Goal: Complete application form: Complete application form

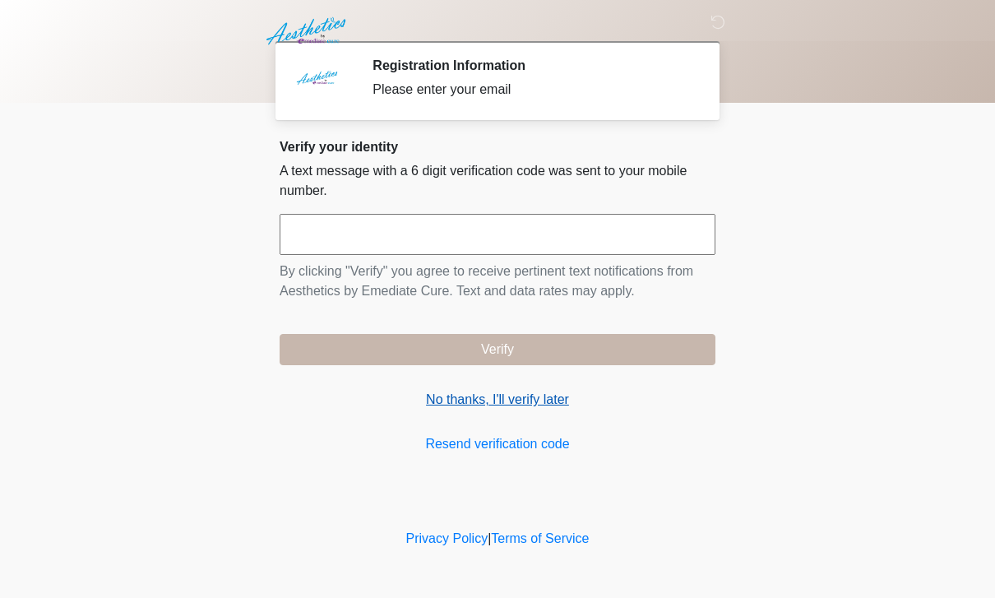
click at [447, 391] on link "No thanks, I'll verify later" at bounding box center [498, 400] width 436 height 20
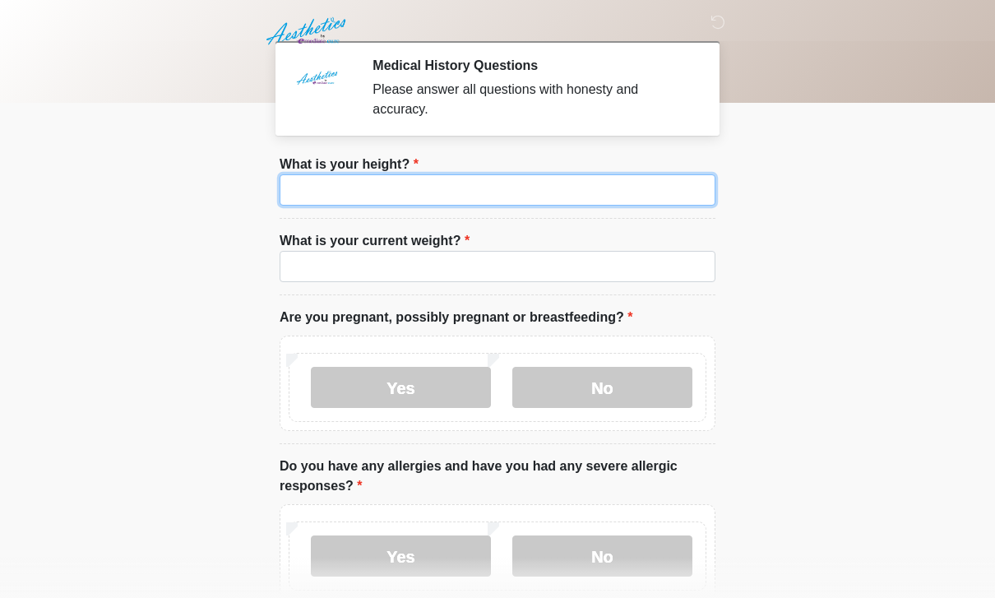
click at [356, 187] on input "What is your height?" at bounding box center [498, 189] width 436 height 31
type input "***"
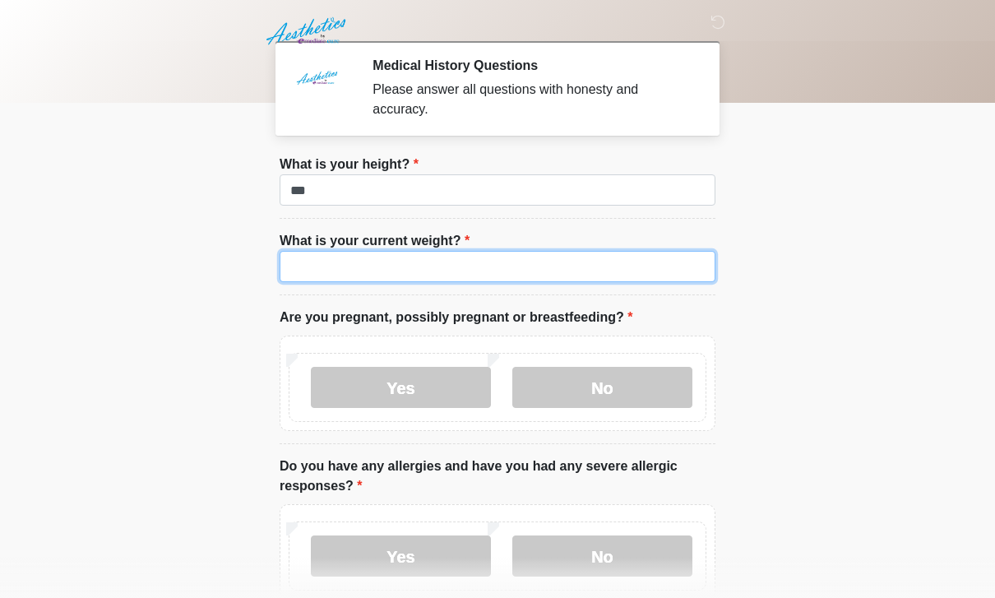
click at [324, 262] on input "What is your current weight?" at bounding box center [498, 266] width 436 height 31
type input "***"
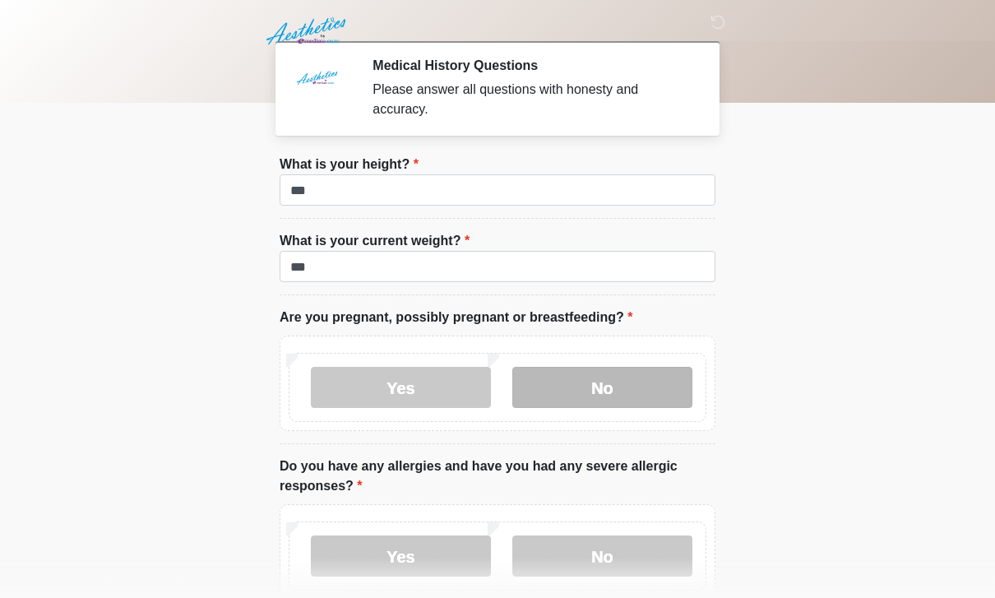
click at [585, 379] on label "No" at bounding box center [602, 387] width 180 height 41
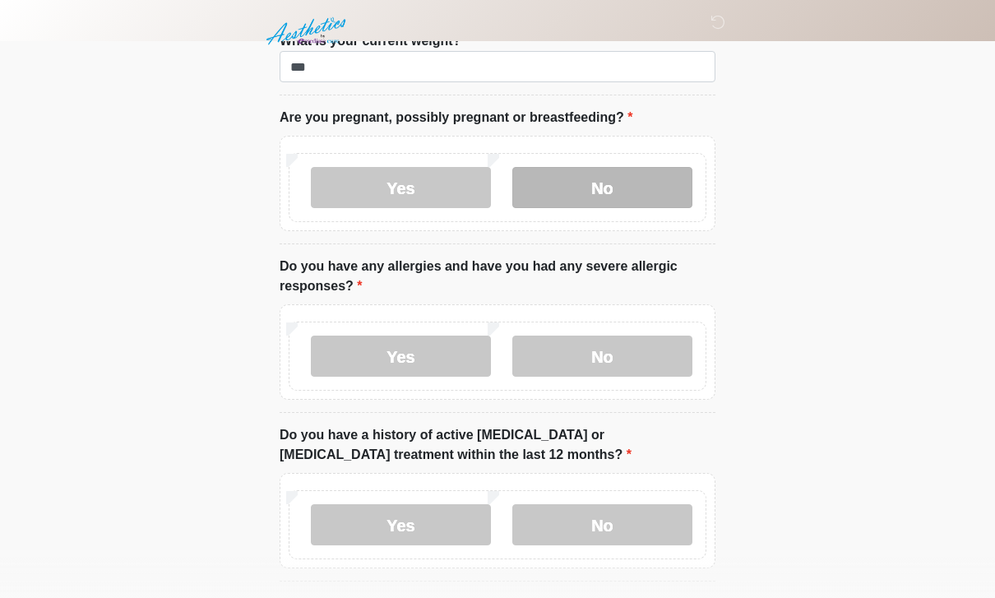
scroll to position [199, 0]
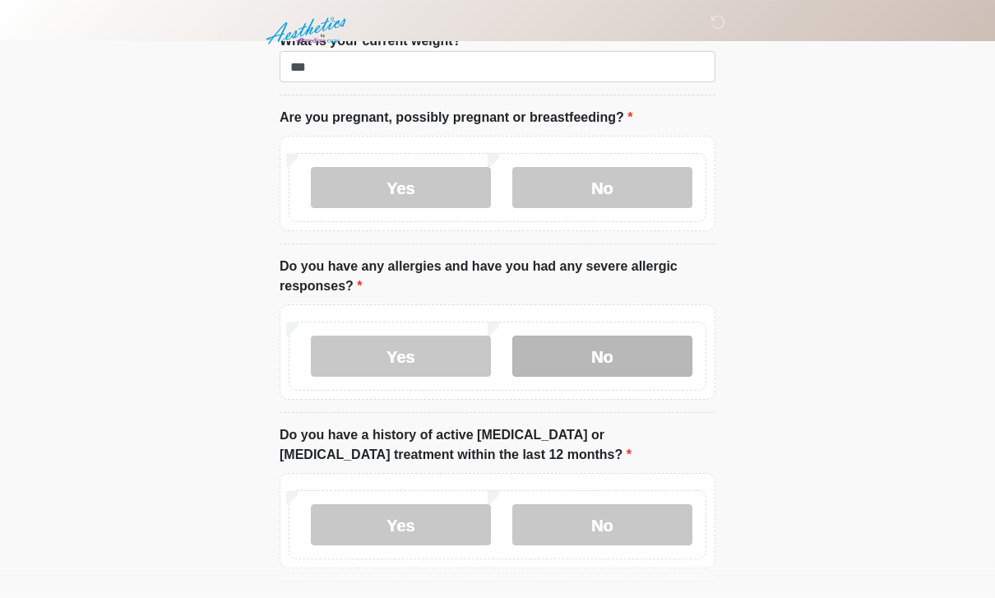
click at [618, 373] on label "No" at bounding box center [602, 356] width 180 height 41
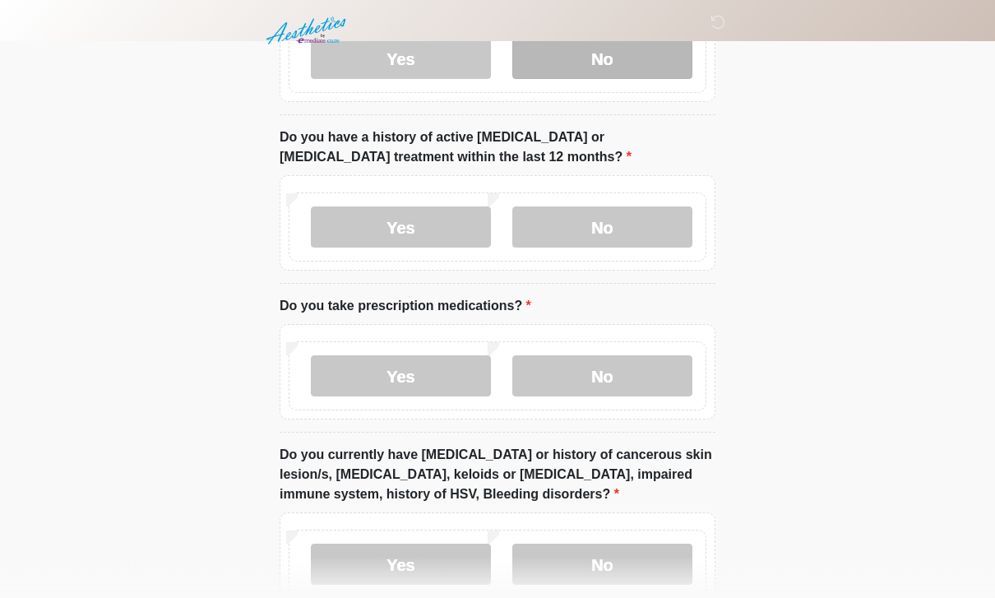
scroll to position [498, 0]
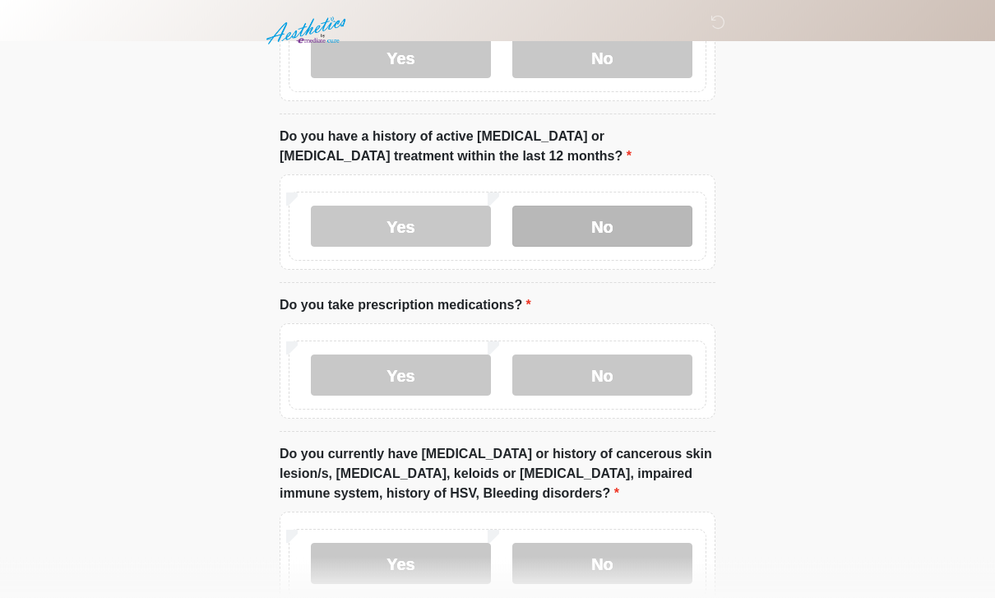
click at [678, 206] on label "No" at bounding box center [602, 226] width 180 height 41
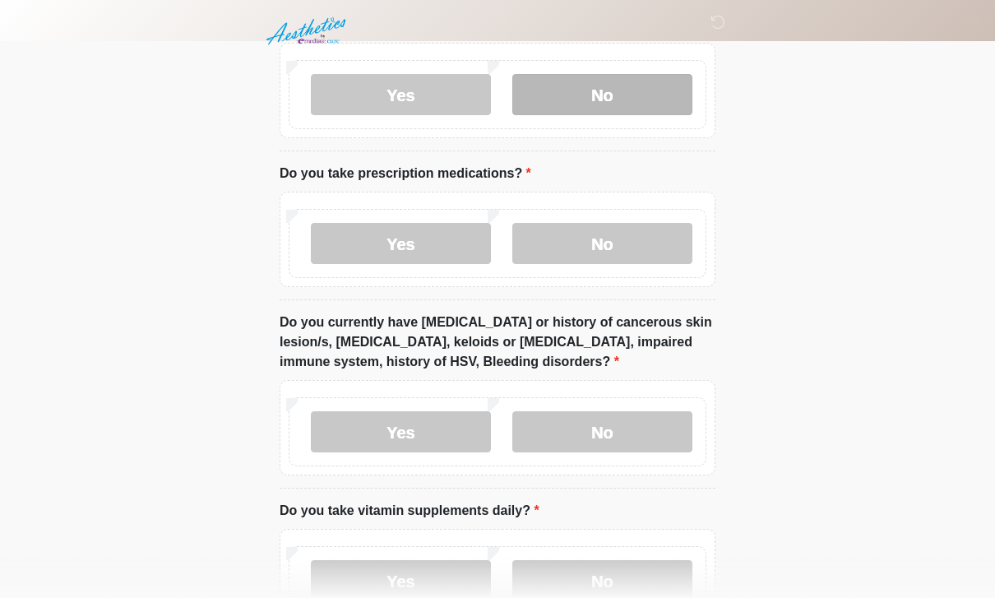
scroll to position [632, 0]
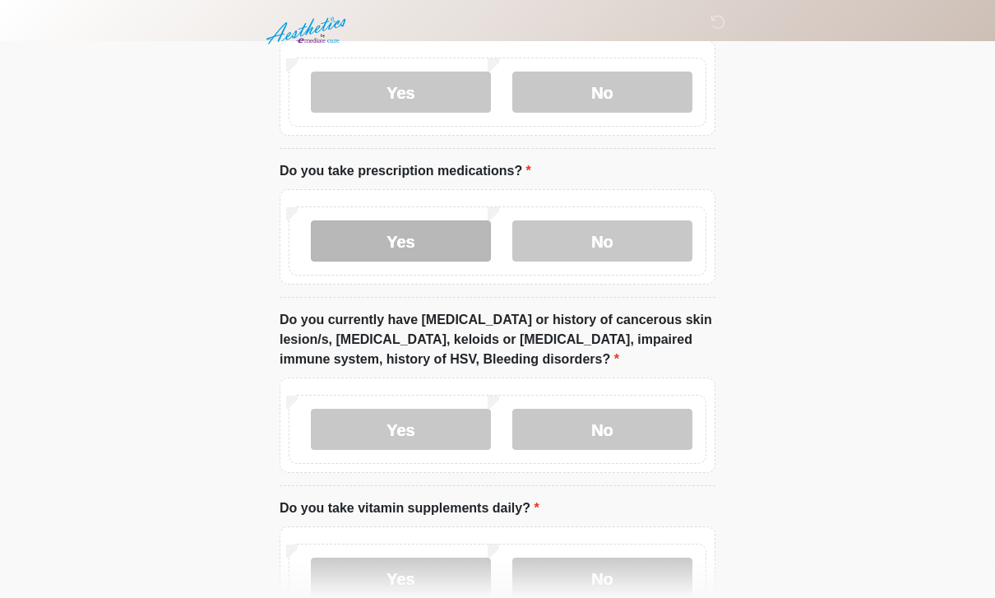
click at [410, 234] on label "Yes" at bounding box center [401, 241] width 180 height 41
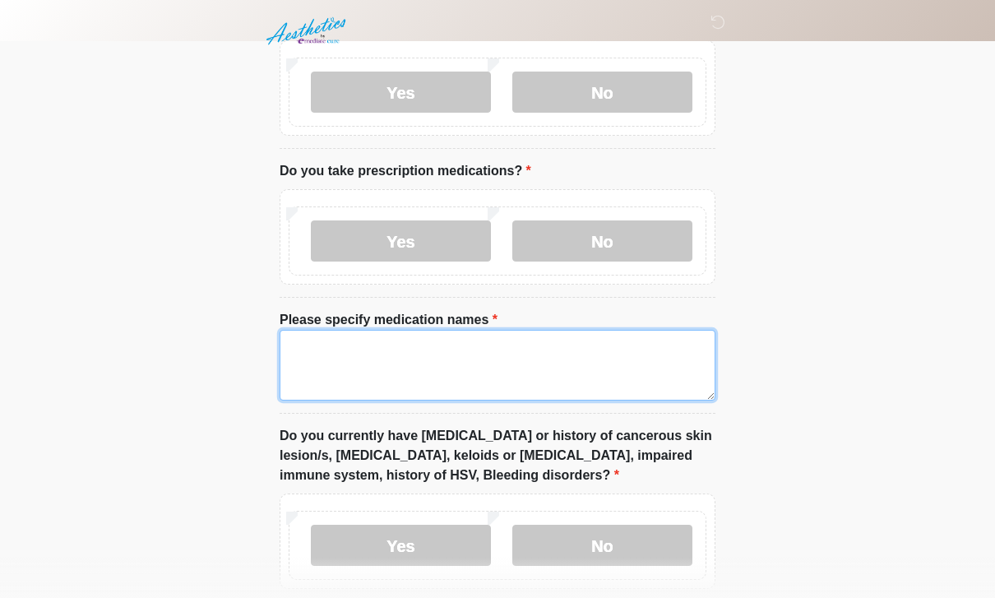
click at [420, 354] on textarea "Please specify medication names" at bounding box center [498, 365] width 436 height 71
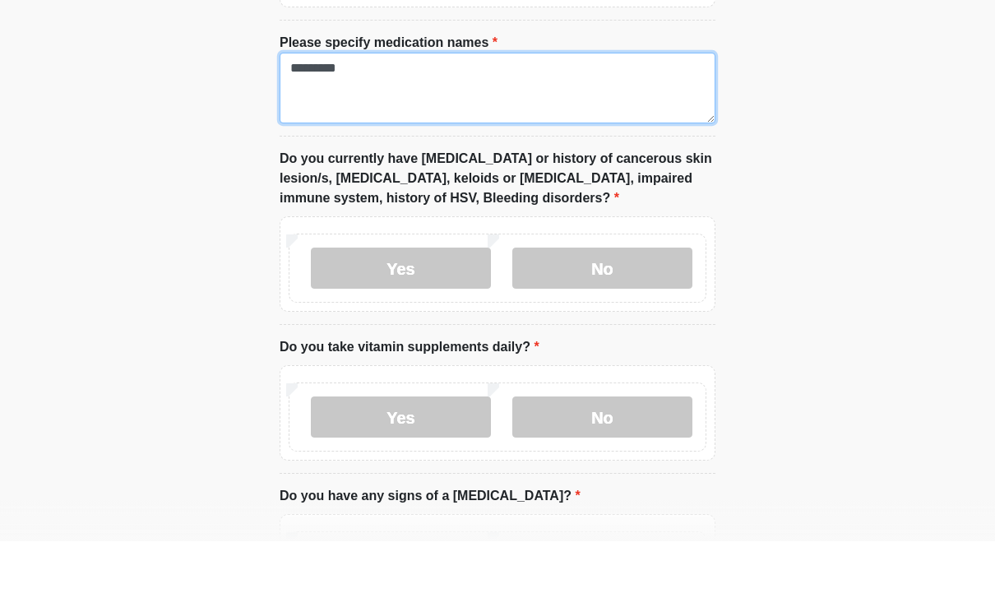
scroll to position [854, 0]
type textarea "********"
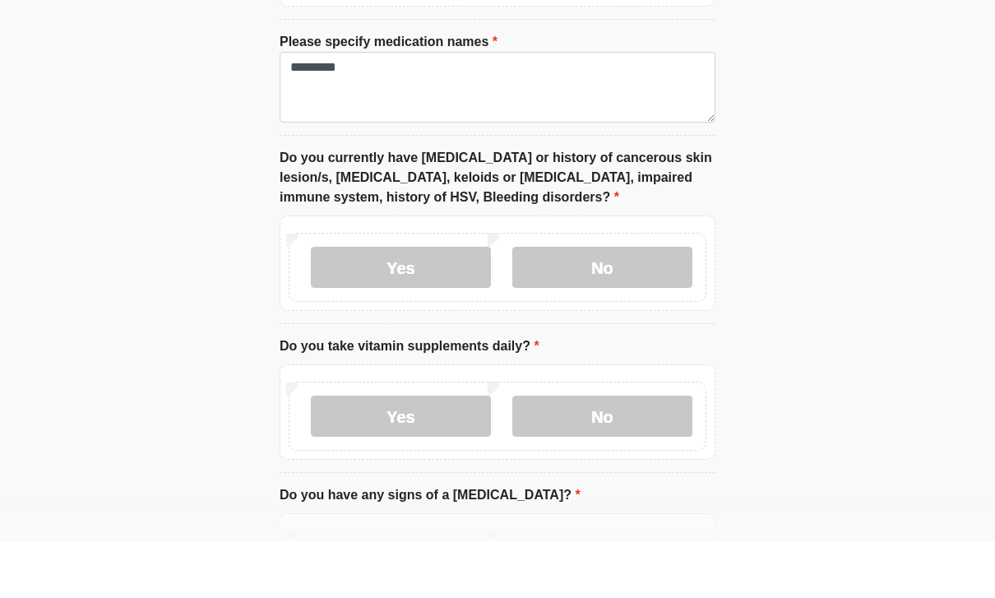
click at [641, 294] on div "Yes No" at bounding box center [498, 323] width 418 height 69
click at [639, 303] on label "No" at bounding box center [602, 323] width 180 height 41
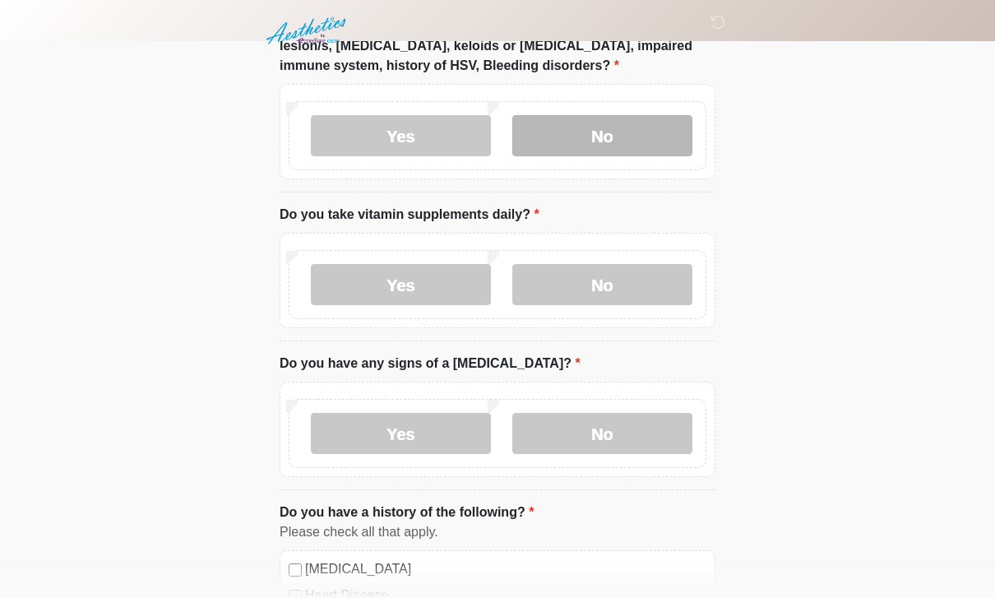
scroll to position [1044, 0]
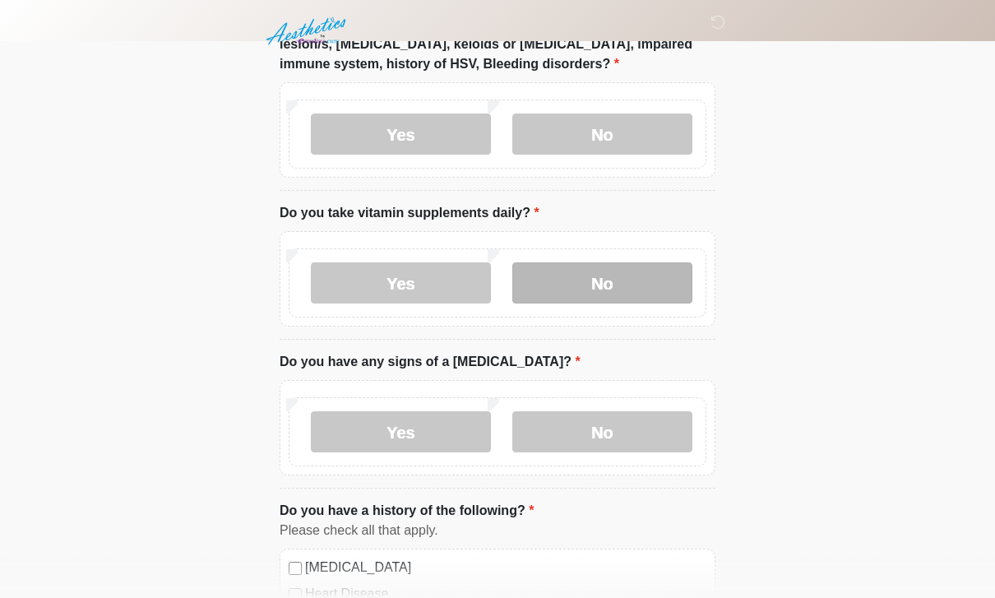
click at [628, 280] on label "No" at bounding box center [602, 282] width 180 height 41
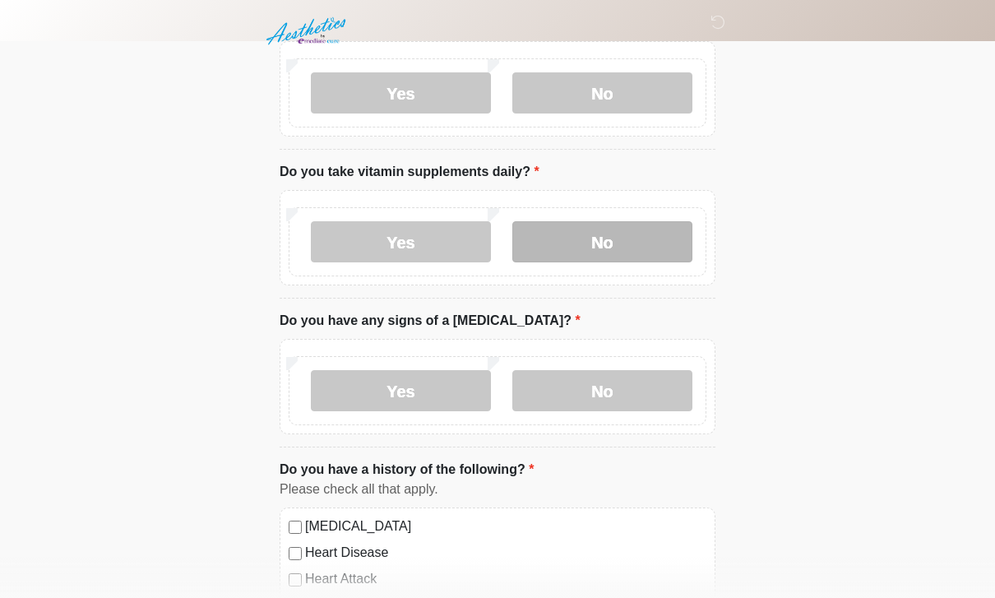
scroll to position [1117, 0]
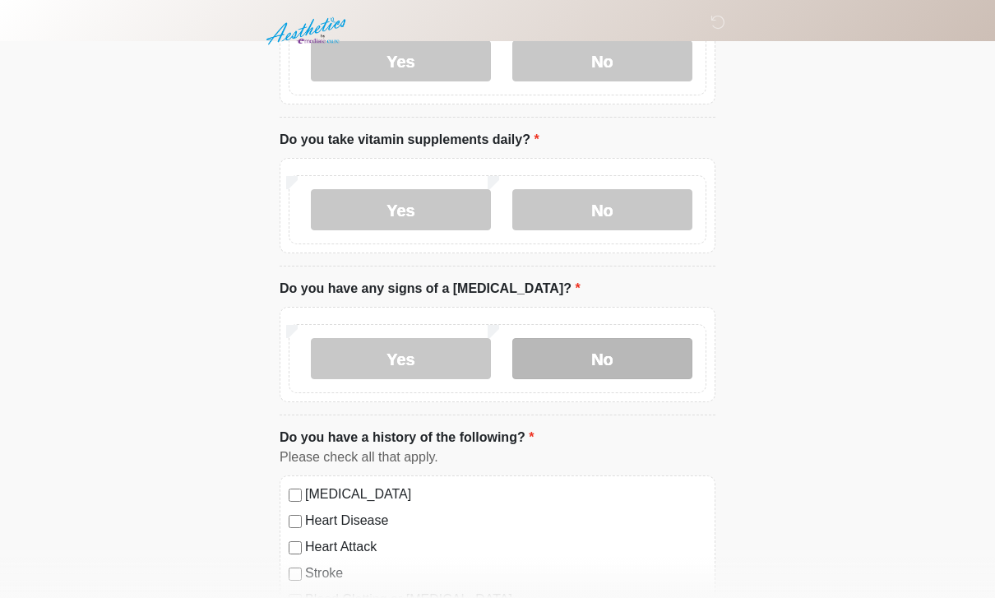
click at [623, 356] on label "No" at bounding box center [602, 358] width 180 height 41
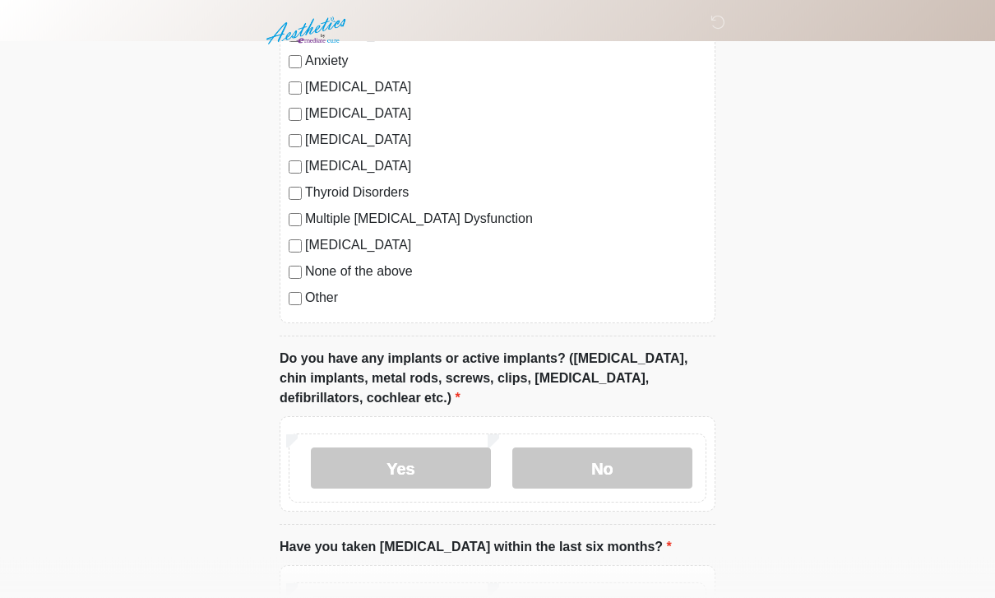
scroll to position [1735, 0]
click at [369, 276] on label "None of the above" at bounding box center [505, 271] width 401 height 20
click at [616, 456] on label "No" at bounding box center [602, 467] width 180 height 41
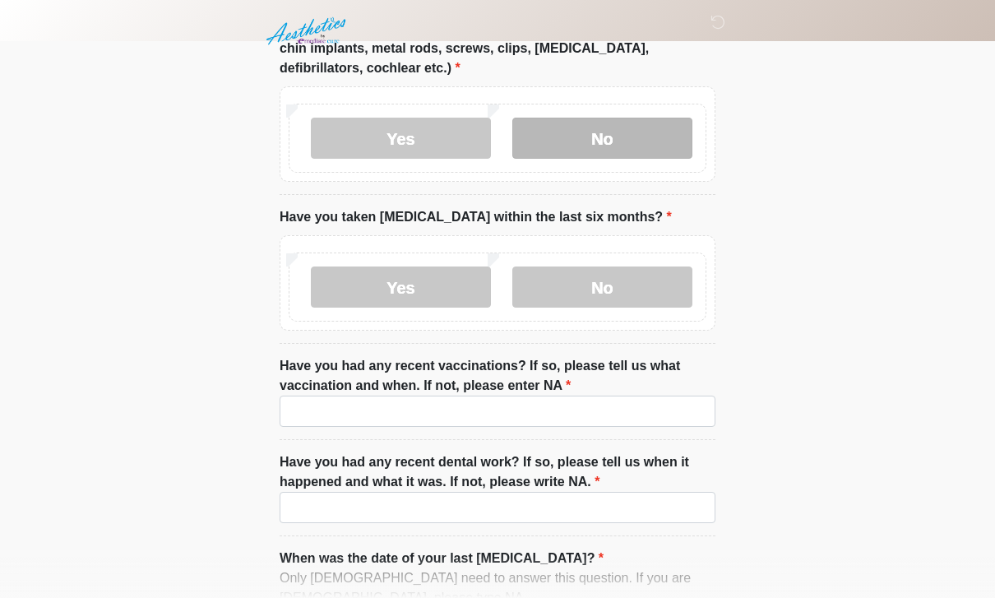
scroll to position [2065, 0]
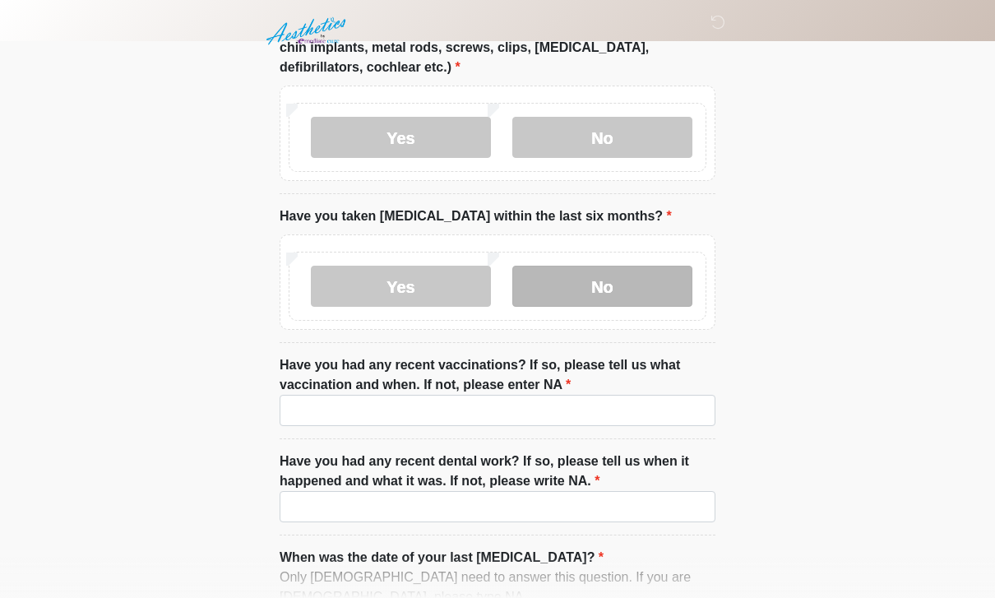
click at [639, 284] on label "No" at bounding box center [602, 286] width 180 height 41
click at [573, 432] on li "Have you had any recent vaccinations? If so, please tell us what vaccination an…" at bounding box center [498, 397] width 436 height 84
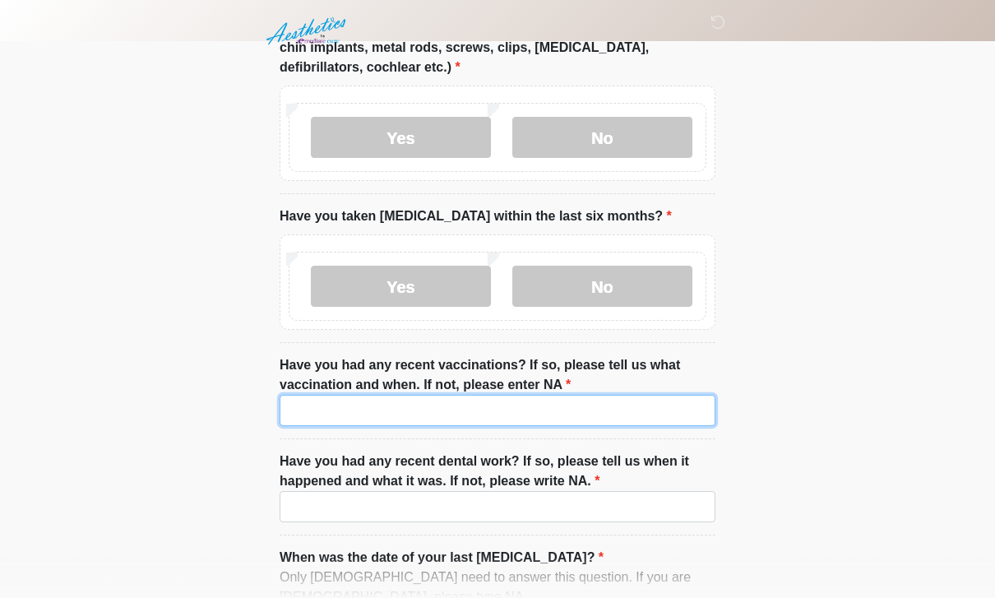
click at [601, 405] on input "Have you had any recent vaccinations? If so, please tell us what vaccination an…" at bounding box center [498, 410] width 436 height 31
type input "***"
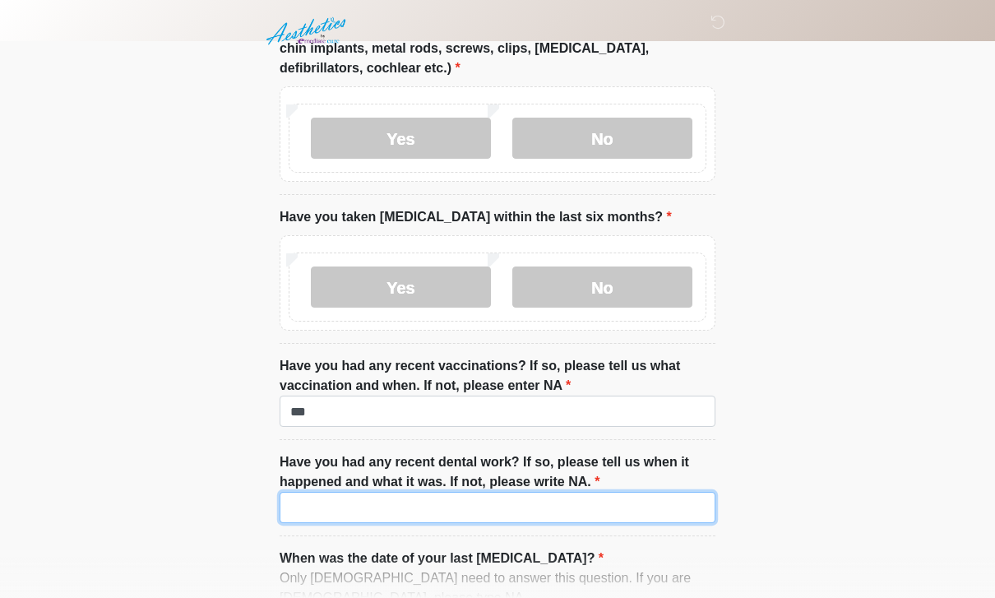
click at [563, 501] on input "Have you had any recent dental work? If so, please tell us when it happened and…" at bounding box center [498, 507] width 436 height 31
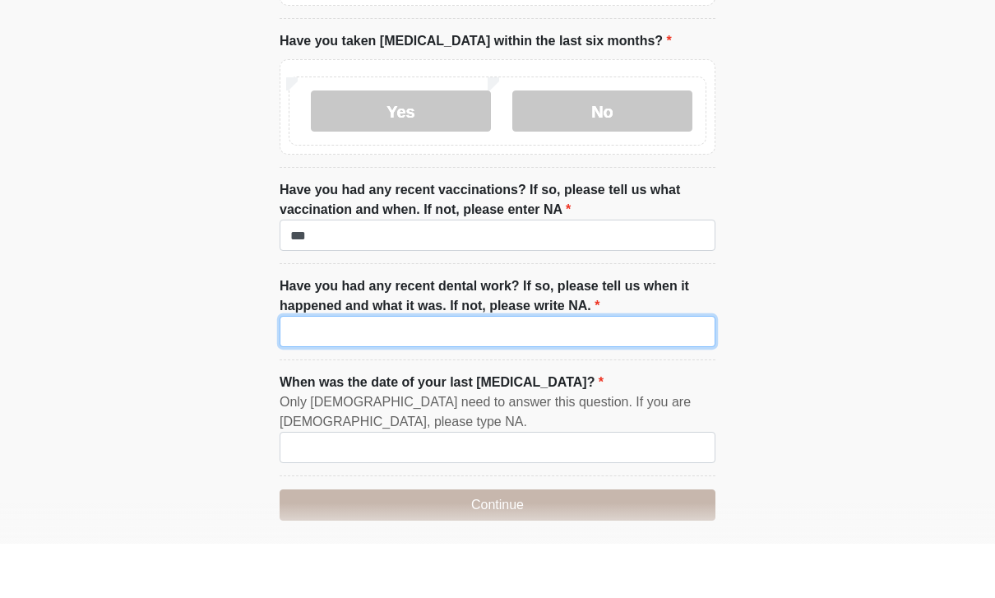
scroll to position [2191, 0]
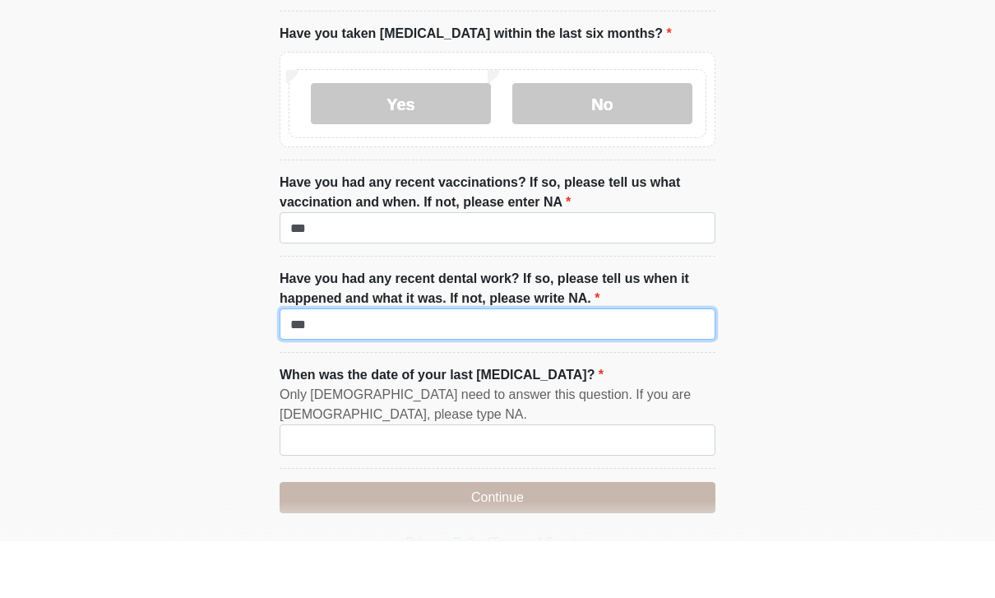
type input "***"
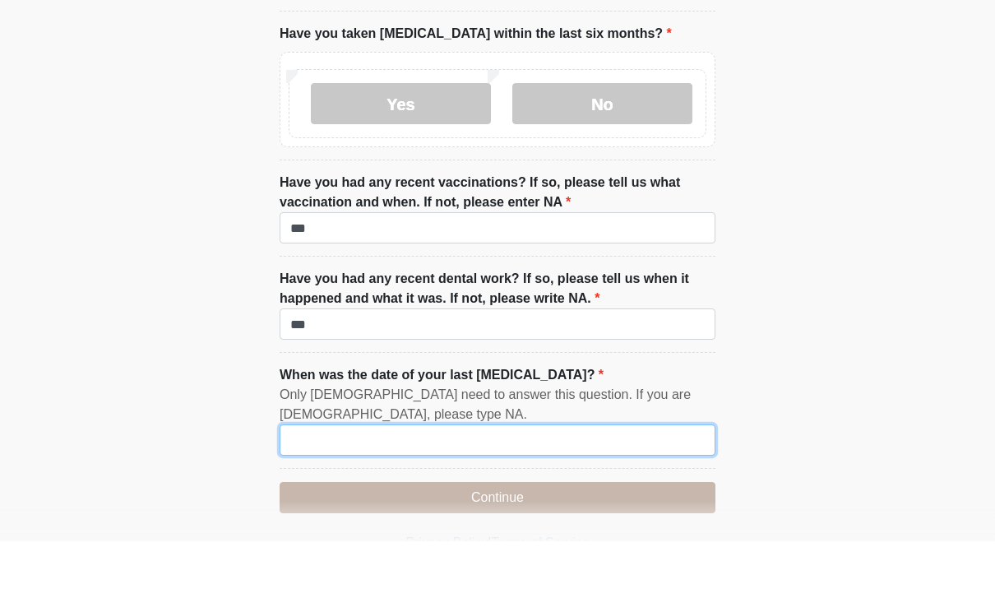
click at [588, 481] on input "When was the date of your last menstrual cycle?" at bounding box center [498, 496] width 436 height 31
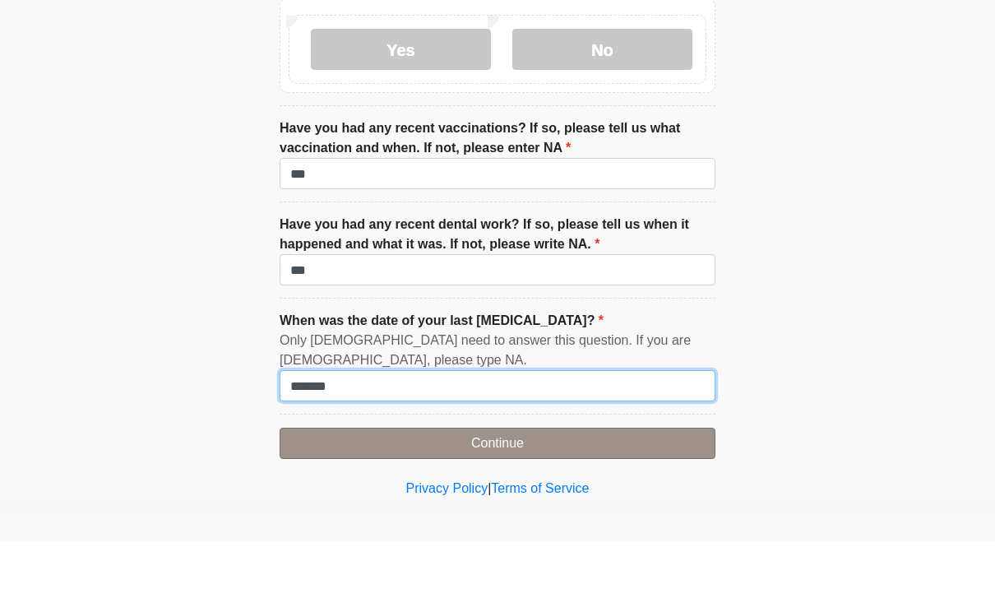
type input "*******"
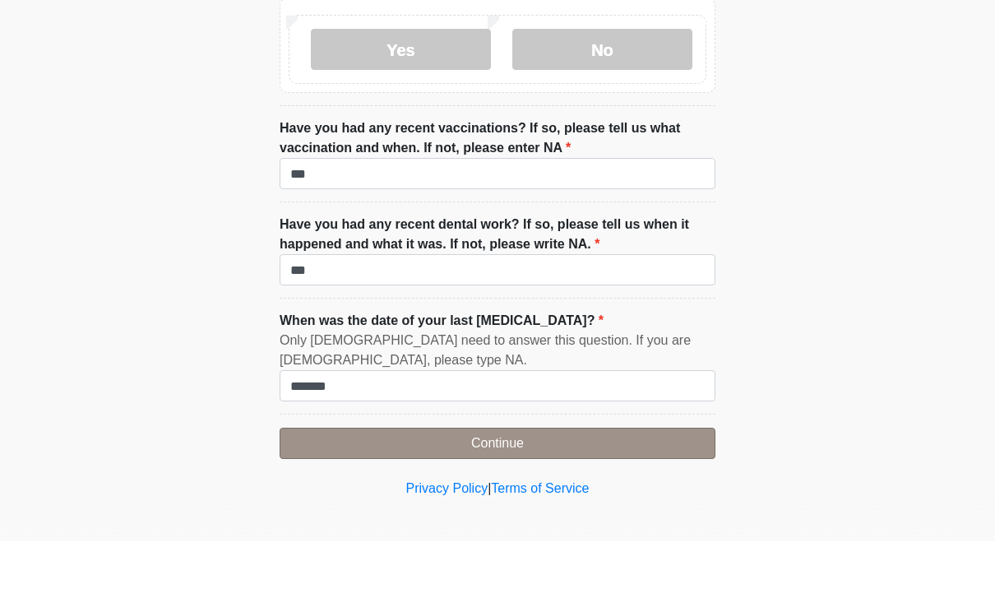
click at [612, 484] on button "Continue" at bounding box center [498, 499] width 436 height 31
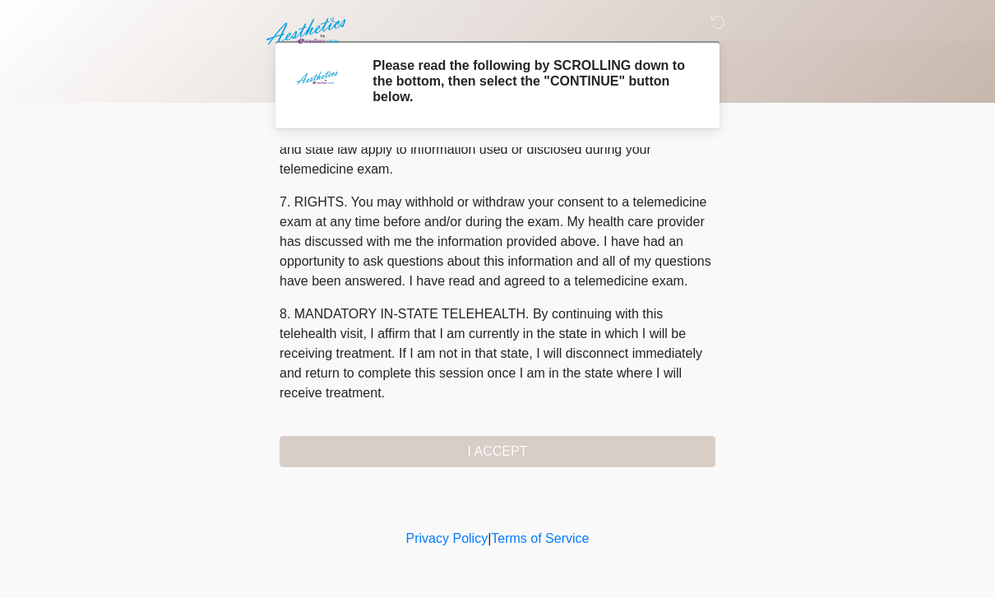
scroll to position [705, 0]
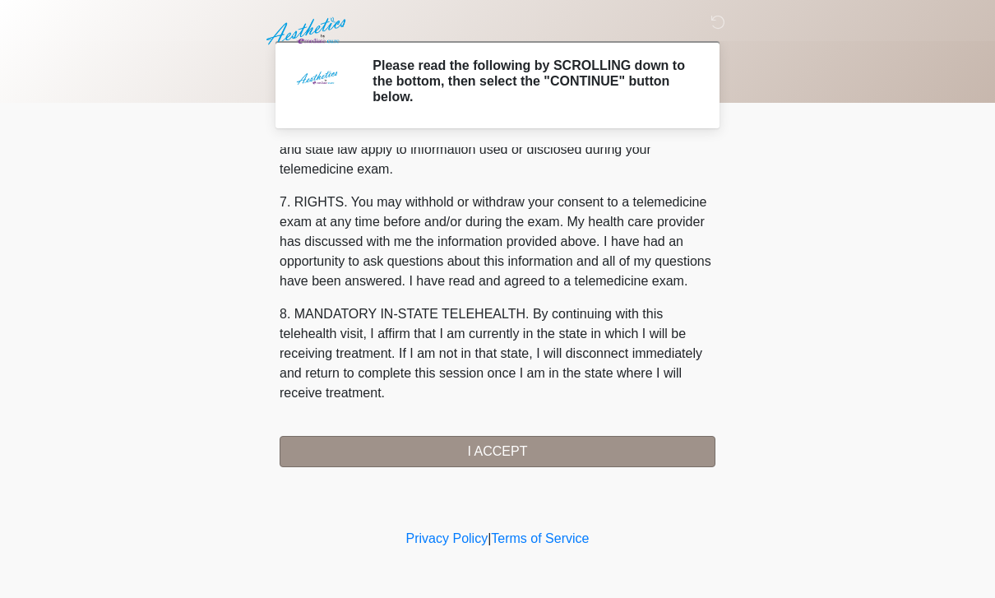
click at [570, 465] on button "I ACCEPT" at bounding box center [498, 451] width 436 height 31
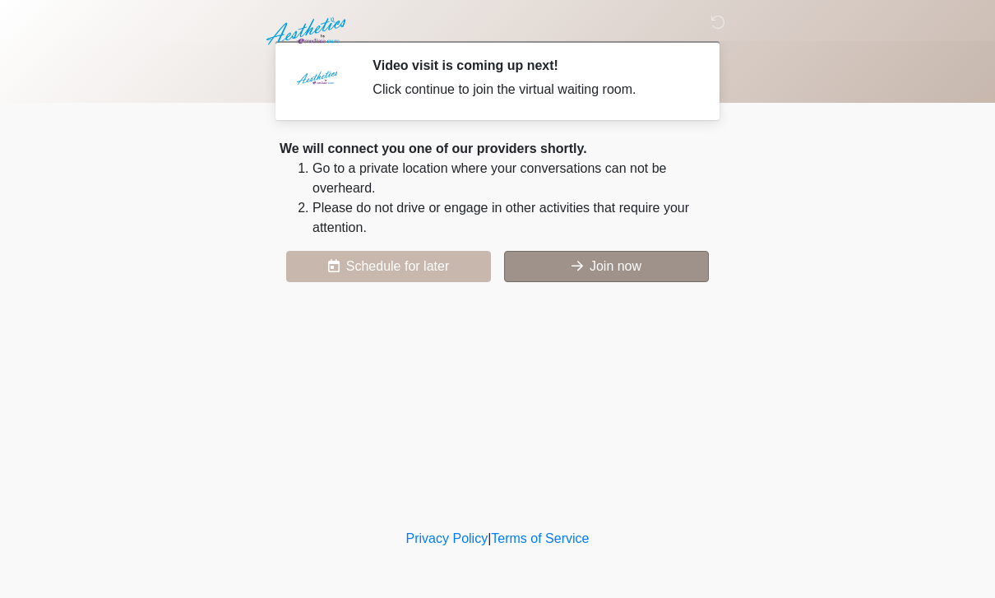
click at [614, 281] on button "Join now" at bounding box center [606, 266] width 205 height 31
